Goal: Information Seeking & Learning: Learn about a topic

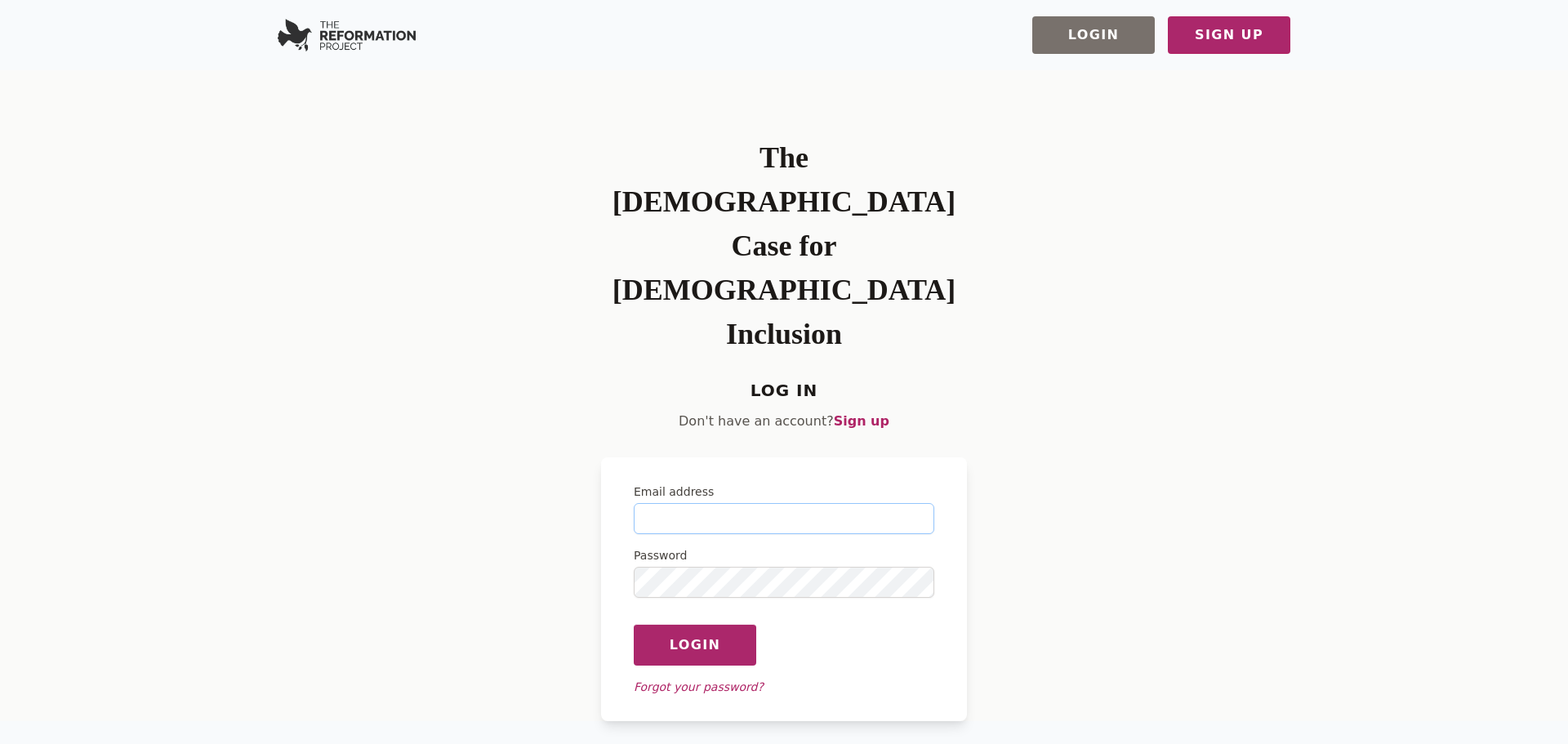
click at [689, 503] on input "Email address" at bounding box center [784, 519] width 300 height 31
type input "**********"
click at [634, 624] on button "Login" at bounding box center [695, 645] width 123 height 42
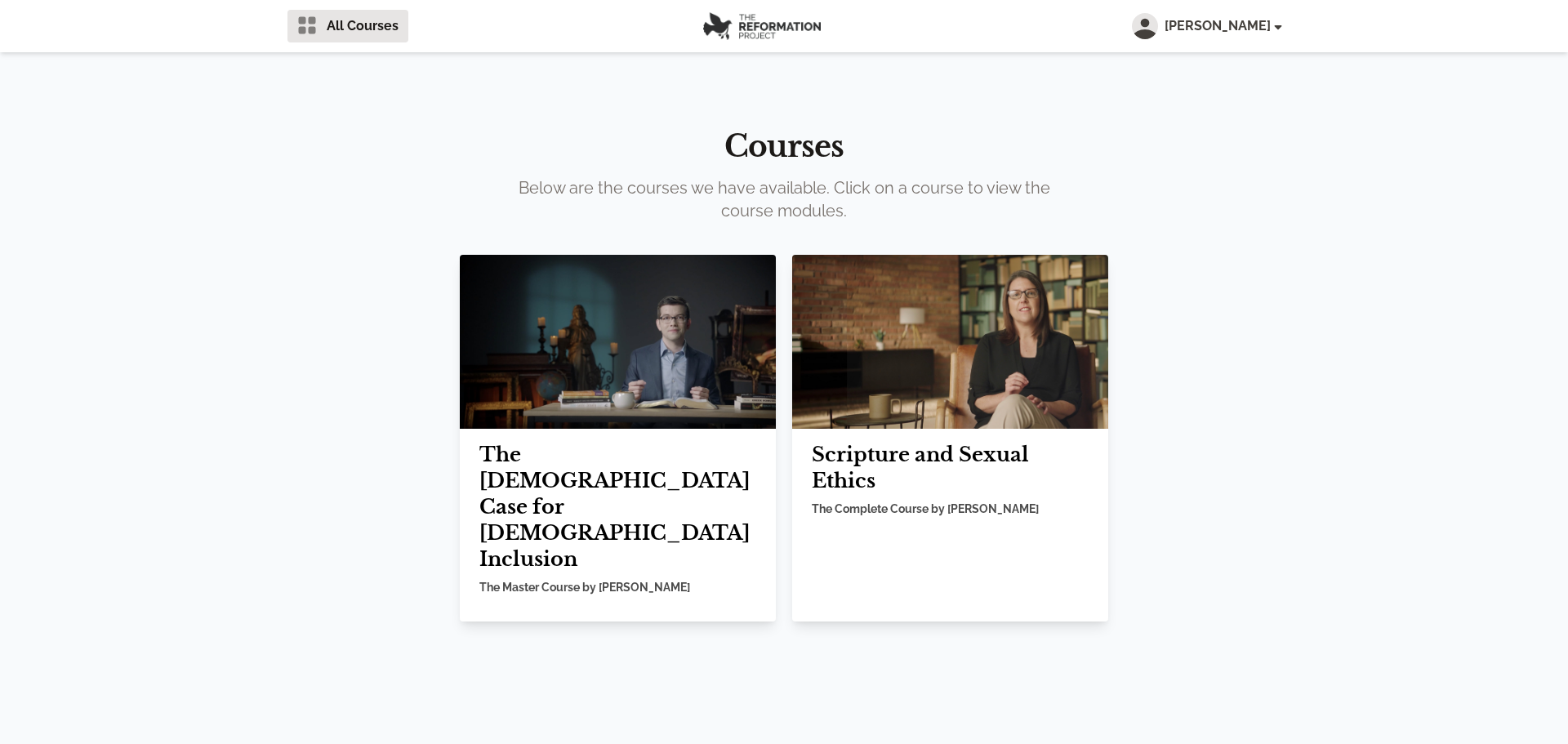
click at [656, 399] on img at bounding box center [617, 342] width 316 height 174
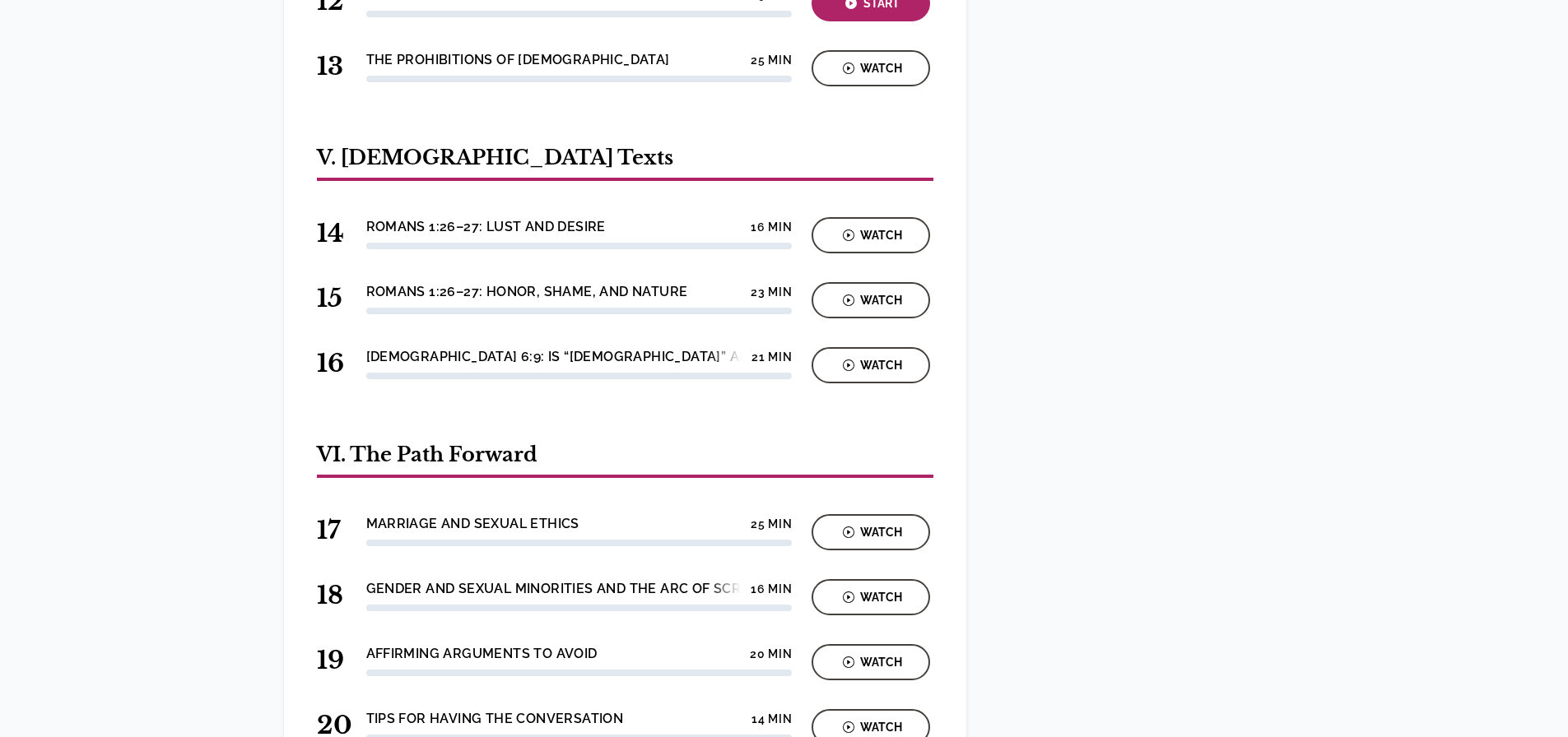
scroll to position [1329, 0]
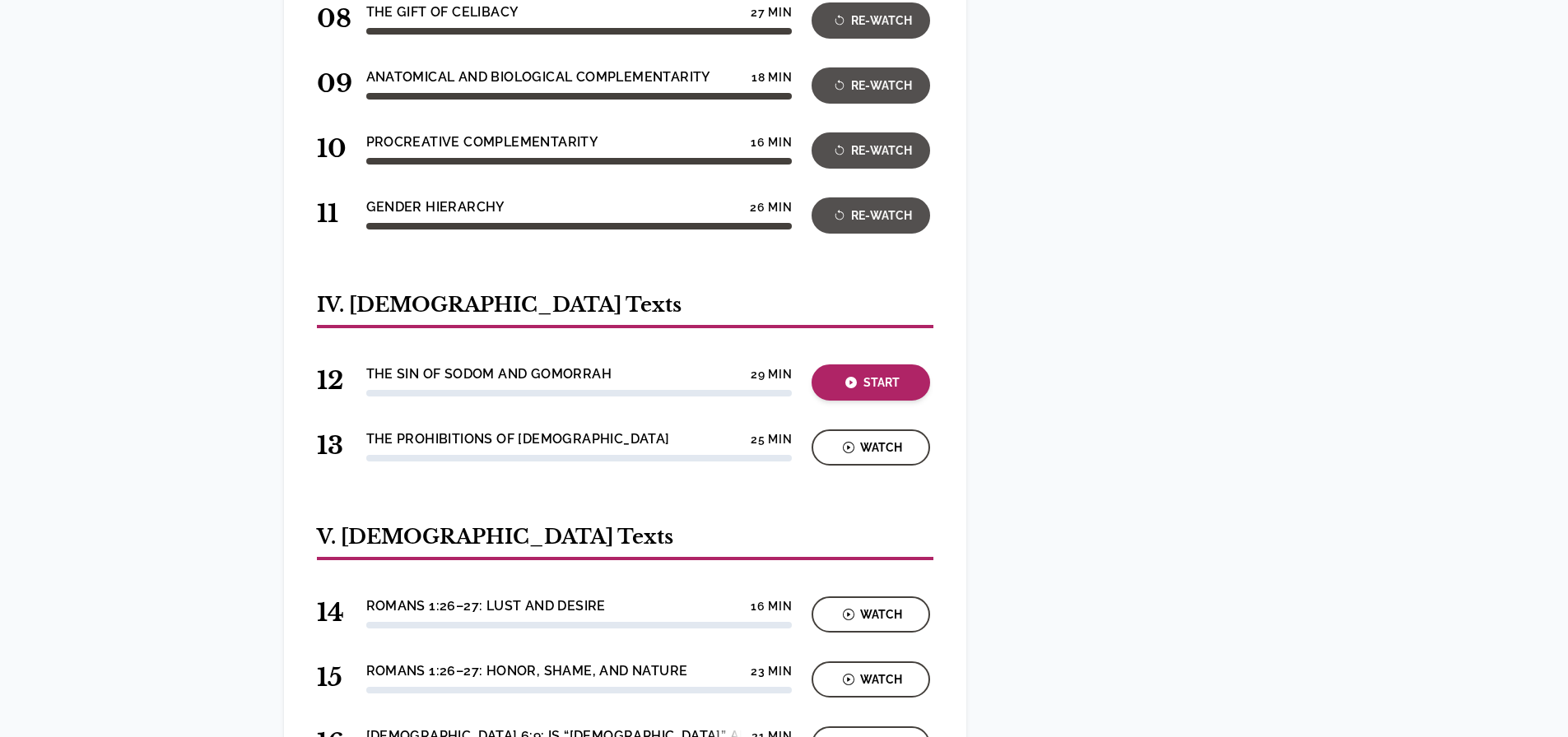
click at [897, 374] on div "Start" at bounding box center [871, 383] width 109 height 19
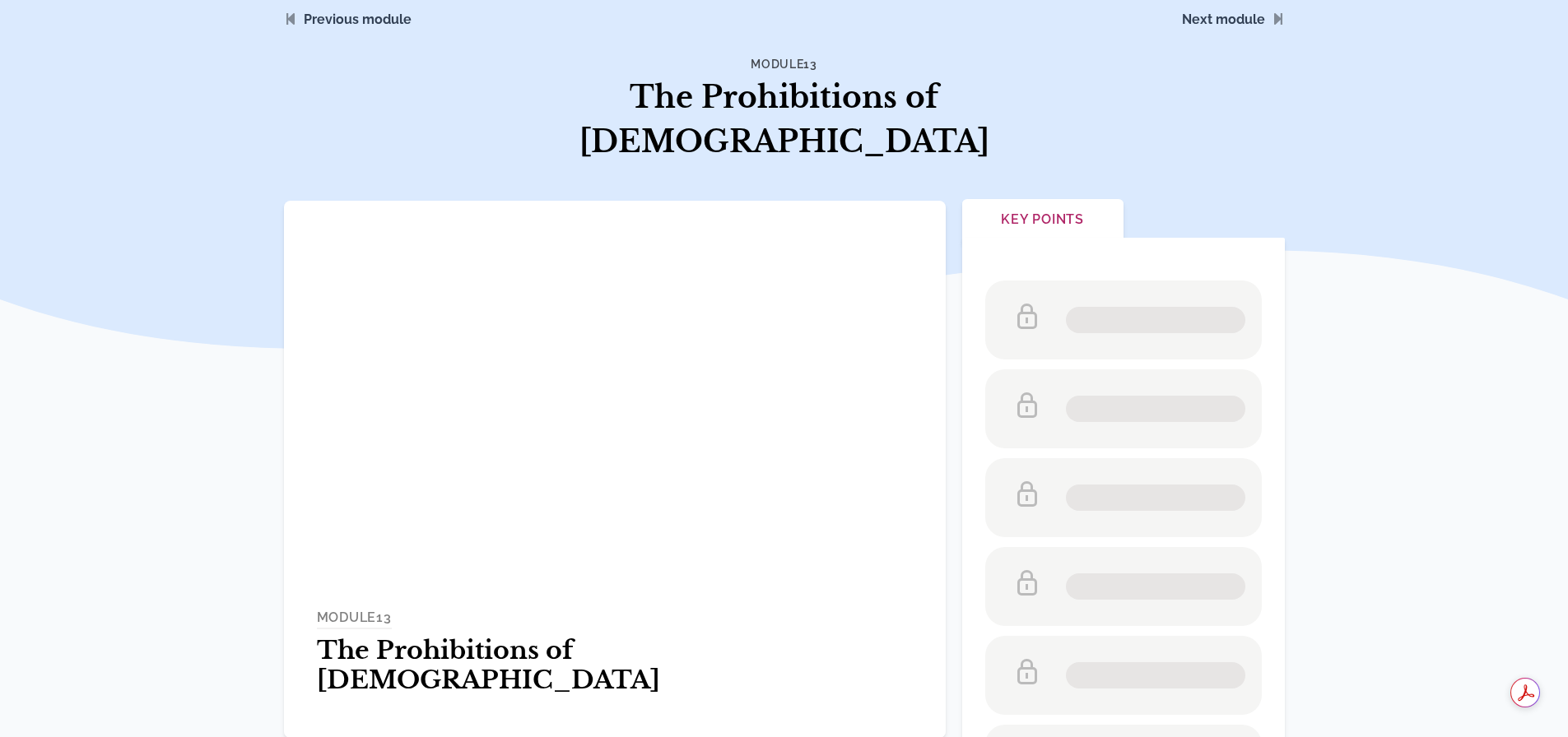
scroll to position [82, 0]
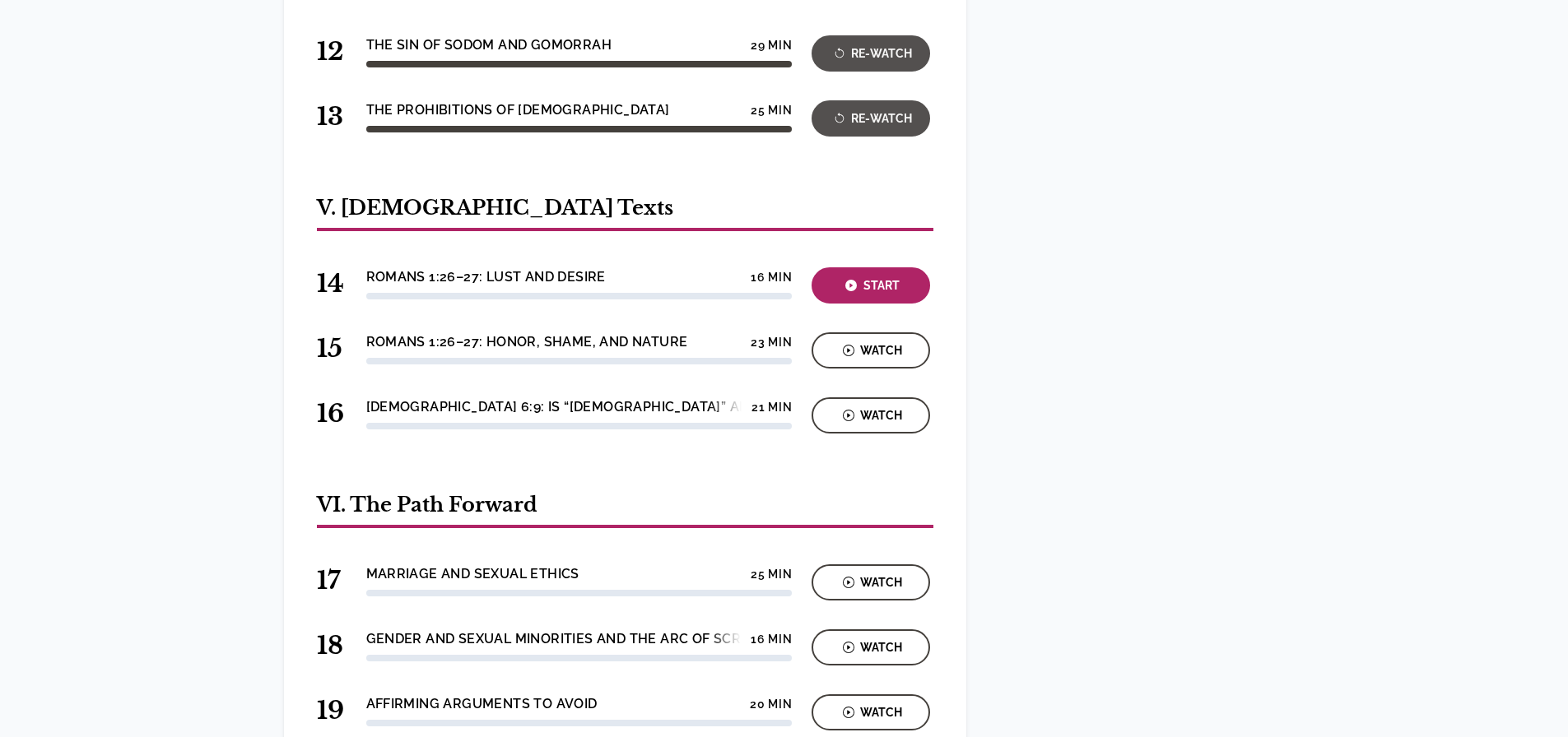
scroll to position [1658, 0]
